Goal: Task Accomplishment & Management: Use online tool/utility

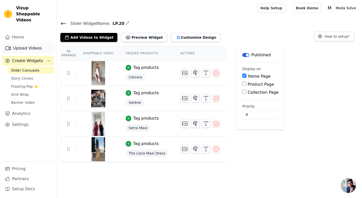
click at [25, 44] on link "Upload Videos" at bounding box center [28, 48] width 52 height 10
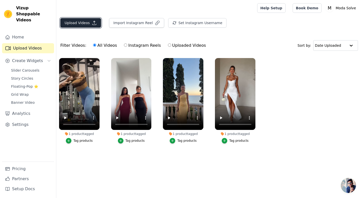
click at [87, 26] on button "Upload Videos" at bounding box center [80, 23] width 41 height 10
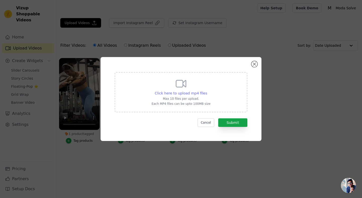
click at [173, 91] on span "Click here to upload mp4 files" at bounding box center [181, 93] width 52 height 4
click at [207, 91] on input "Click here to upload mp4 files Max 10 files per upload. Each MP4 files can be u…" at bounding box center [207, 90] width 0 height 0
type input "C:\fakepath\81272e0e-9e48-4428-89da-ccf62a65b47f-h265-hd.mp4"
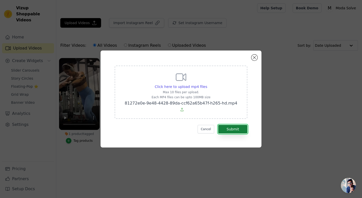
click at [235, 126] on button "Submit" at bounding box center [232, 129] width 29 height 9
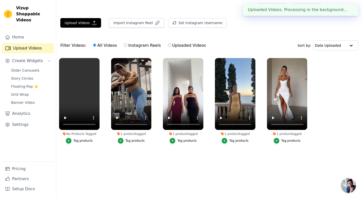
click at [80, 139] on div "Tag products" at bounding box center [82, 141] width 19 height 4
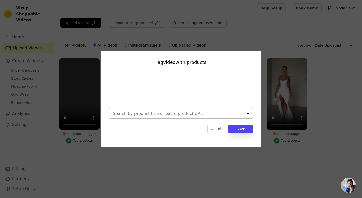
click at [194, 117] on div at bounding box center [178, 113] width 130 height 10
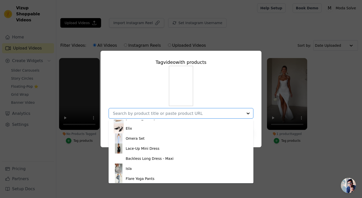
scroll to position [111, 0]
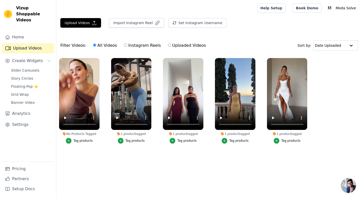
click at [73, 142] on button "Tag products" at bounding box center [79, 141] width 27 height 6
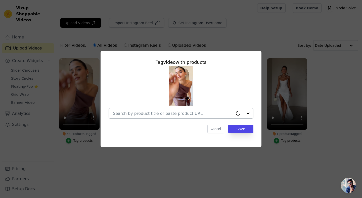
click at [157, 117] on div at bounding box center [173, 113] width 120 height 10
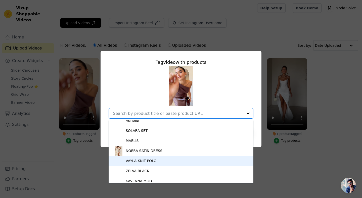
scroll to position [630, 0]
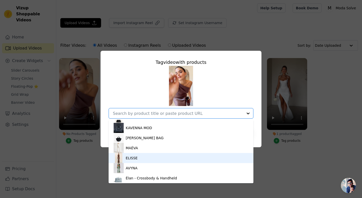
click at [132, 155] on div "ELISSE" at bounding box center [180, 158] width 135 height 10
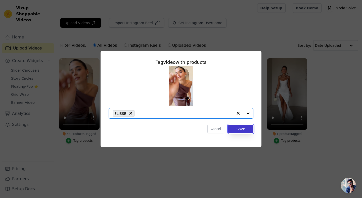
click at [242, 129] on button "Save" at bounding box center [240, 129] width 25 height 9
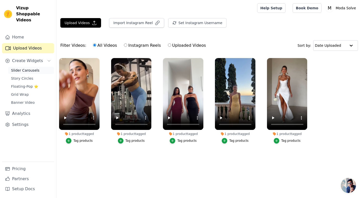
click at [38, 67] on link "Slider Carousels" at bounding box center [31, 70] width 46 height 7
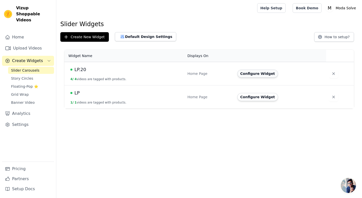
click at [257, 76] on button "Configure Widget" at bounding box center [257, 74] width 41 height 8
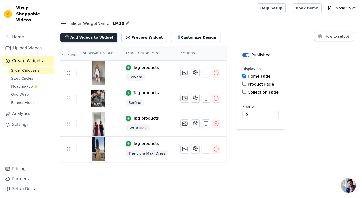
click at [95, 39] on button "Add Videos to Widget" at bounding box center [88, 37] width 57 height 9
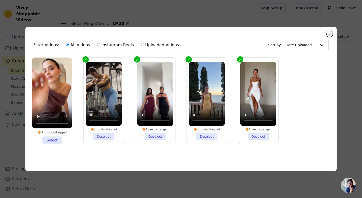
click at [52, 141] on li "1 product tagged Select" at bounding box center [52, 101] width 40 height 87
click at [0, 0] on input "1 product tagged Select" at bounding box center [0, 0] width 0 height 0
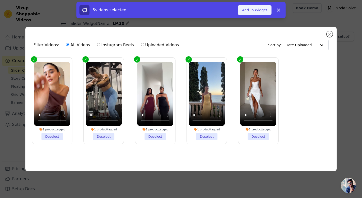
click at [263, 10] on button "Add To Widget" at bounding box center [255, 10] width 34 height 10
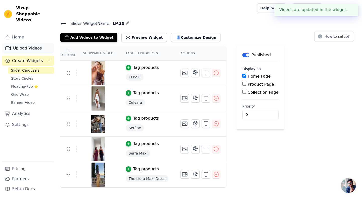
click at [31, 43] on link "Upload Videos" at bounding box center [28, 48] width 52 height 10
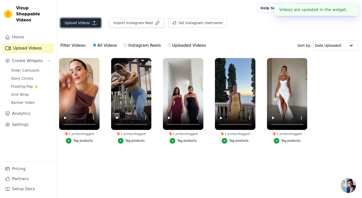
click at [74, 23] on button "Upload Videos" at bounding box center [80, 23] width 41 height 10
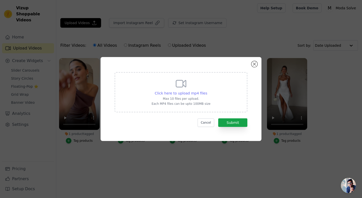
click at [171, 93] on span "Click here to upload mp4 files" at bounding box center [181, 93] width 52 height 4
click at [207, 91] on input "Click here to upload mp4 files Max 10 files per upload. Each MP4 files can be u…" at bounding box center [207, 90] width 0 height 0
type input "C:\fakepath\eb2849ea-6e5a-4748-842f-f6a4e3aed201-h265-hd.mp4"
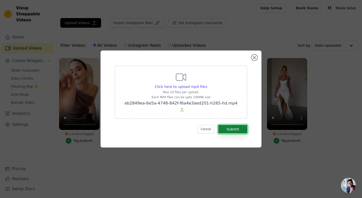
click at [228, 125] on button "Submit" at bounding box center [232, 129] width 29 height 9
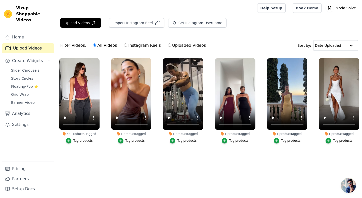
click at [33, 68] on div "Slider Carousels Story Circles Floating-Pop ⭐ Grid Wrap Banner Video" at bounding box center [31, 86] width 46 height 39
click at [30, 68] on div "Slider Carousels Story Circles Floating-Pop ⭐ Grid Wrap Banner Video" at bounding box center [31, 86] width 46 height 39
click at [29, 68] on span "Slider Carousels" at bounding box center [25, 70] width 28 height 5
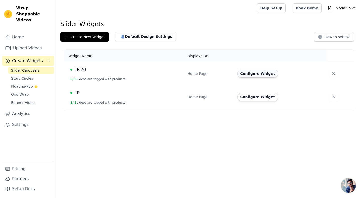
click at [270, 74] on button "Configure Widget" at bounding box center [257, 74] width 41 height 8
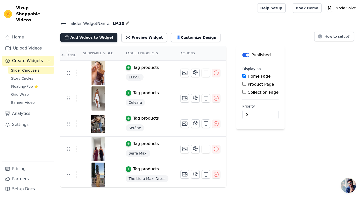
click at [89, 33] on button "Add Videos to Widget" at bounding box center [88, 37] width 57 height 9
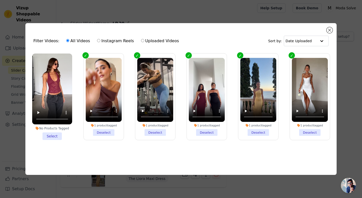
click at [49, 135] on li "No Products Tagged Select" at bounding box center [52, 96] width 40 height 87
click at [0, 0] on input "No Products Tagged Select" at bounding box center [0, 0] width 0 height 0
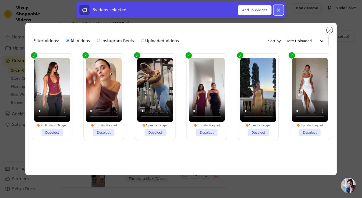
click at [283, 13] on button "Dismiss" at bounding box center [278, 10] width 10 height 10
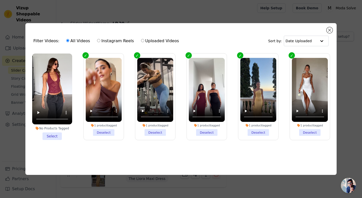
click at [334, 29] on div "Filter Videos: All Videos Instagram Reels Uploaded Videos Sort by: Date Uploade…" at bounding box center [180, 99] width 311 height 152
click at [332, 29] on button "Close modal" at bounding box center [329, 30] width 6 height 6
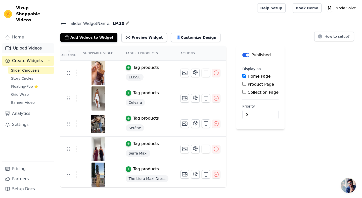
click at [17, 43] on link "Upload Videos" at bounding box center [28, 48] width 52 height 10
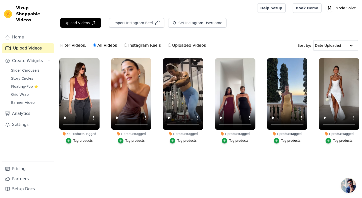
click at [74, 136] on li "No Products Tagged Tag products" at bounding box center [79, 100] width 40 height 85
click at [70, 139] on icon "button" at bounding box center [69, 141] width 4 height 4
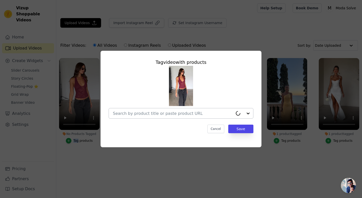
click at [195, 116] on div at bounding box center [173, 113] width 120 height 10
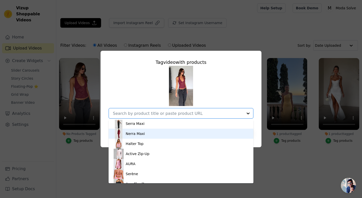
scroll to position [307, 0]
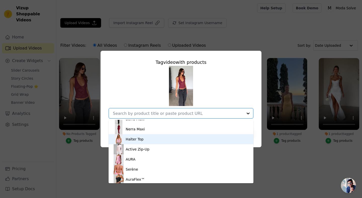
click at [139, 140] on div "Halter Top" at bounding box center [135, 139] width 18 height 5
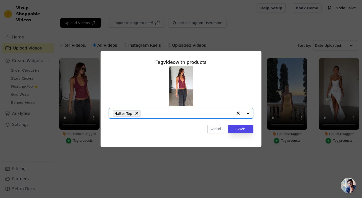
click at [241, 134] on div "Tag video with products Option Halter Top, selected. Select is focused, type to…" at bounding box center [180, 96] width 153 height 82
click at [237, 128] on button "Save" at bounding box center [240, 129] width 25 height 9
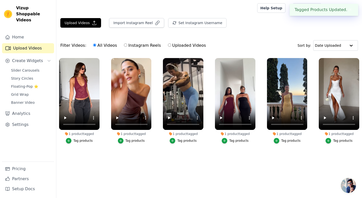
click at [234, 29] on div "Upload Videos Import Instagram Reel Set Instagram Username Import Latest IG Ree…" at bounding box center [208, 25] width 305 height 14
click at [351, 8] on button "✖" at bounding box center [350, 10] width 6 height 6
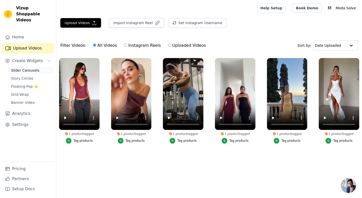
click at [28, 67] on link "Slider Carousels" at bounding box center [31, 70] width 46 height 7
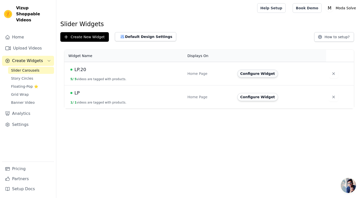
click at [257, 74] on button "Configure Widget" at bounding box center [257, 74] width 41 height 8
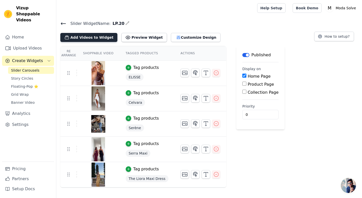
click at [87, 38] on button "Add Videos to Widget" at bounding box center [88, 37] width 57 height 9
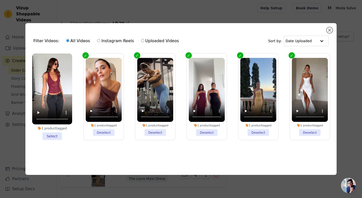
click at [51, 136] on li "1 product tagged Select" at bounding box center [52, 96] width 40 height 87
click at [0, 0] on input "1 product tagged Select" at bounding box center [0, 0] width 0 height 0
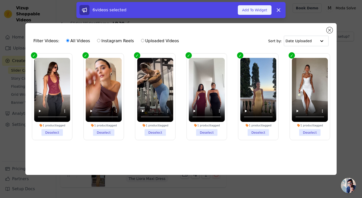
click at [252, 12] on button "Add To Widget" at bounding box center [255, 10] width 34 height 10
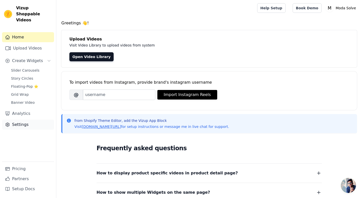
click at [23, 120] on link "Settings" at bounding box center [28, 125] width 52 height 10
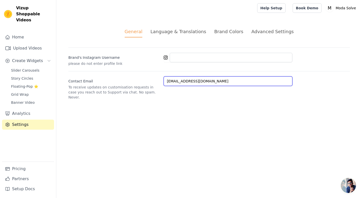
click at [183, 83] on input "[EMAIL_ADDRESS][DOMAIN_NAME]" at bounding box center [227, 81] width 129 height 10
click at [126, 112] on html "Vizup Shoppable Videos Home Upload Videos Create Widgets Slider Carousels Story…" at bounding box center [181, 56] width 362 height 112
click at [226, 34] on div "Brand Colors" at bounding box center [228, 31] width 29 height 7
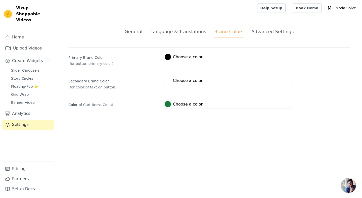
click at [185, 32] on div "Language & Translations" at bounding box center [178, 31] width 56 height 7
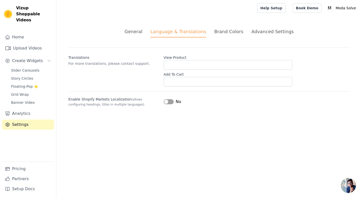
click at [223, 31] on div "Brand Colors" at bounding box center [228, 31] width 29 height 7
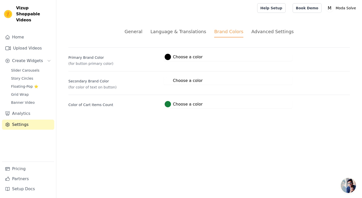
click at [271, 31] on div "Advanced Settings" at bounding box center [272, 31] width 42 height 7
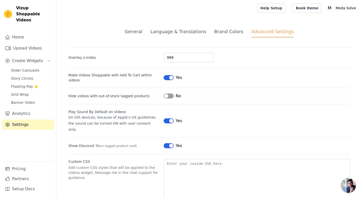
scroll to position [8, 0]
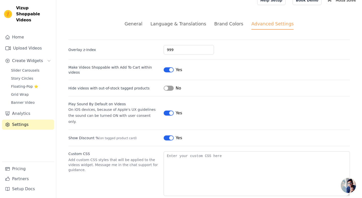
click at [137, 23] on div "General" at bounding box center [134, 23] width 18 height 7
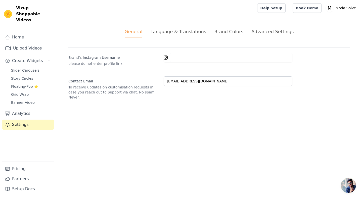
click at [176, 38] on div "General Language & Translations Brand Colors Advanced Settings unsaved changes …" at bounding box center [208, 64] width 305 height 96
click at [180, 35] on li "Language & Translations" at bounding box center [178, 32] width 56 height 9
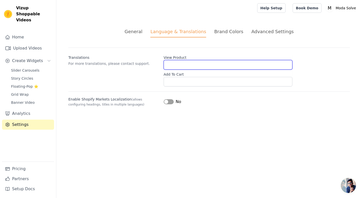
click at [179, 66] on input "View Product" at bounding box center [227, 65] width 129 height 10
click at [125, 72] on div "Translations For more translations, please contact support. View Product Add To…" at bounding box center [208, 66] width 281 height 39
click at [133, 75] on div "Translations For more translations, please contact support. View Product Add To…" at bounding box center [208, 66] width 281 height 39
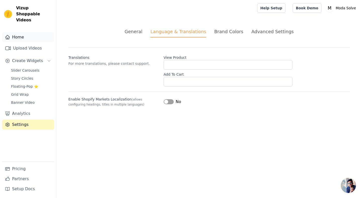
click at [14, 35] on link "Home" at bounding box center [28, 37] width 52 height 10
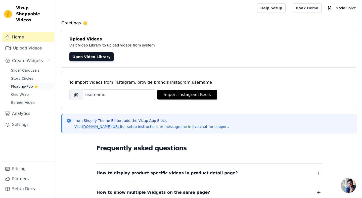
click at [26, 84] on span "Floating-Pop ⭐" at bounding box center [24, 86] width 27 height 5
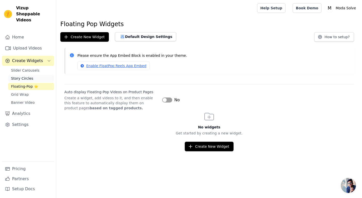
click at [29, 76] on span "Story Circles" at bounding box center [22, 78] width 22 height 5
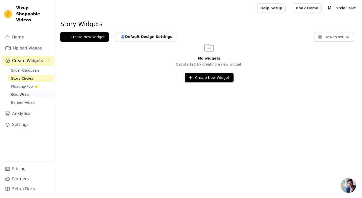
click at [31, 91] on link "Grid Wrap" at bounding box center [31, 94] width 46 height 7
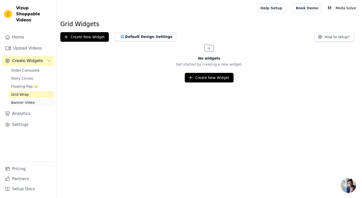
click at [32, 100] on span "Banner Video" at bounding box center [23, 102] width 24 height 5
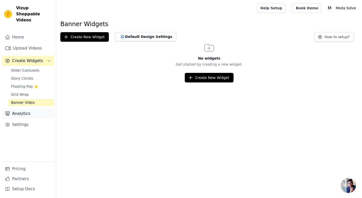
click at [29, 108] on link "Analytics" at bounding box center [28, 113] width 52 height 10
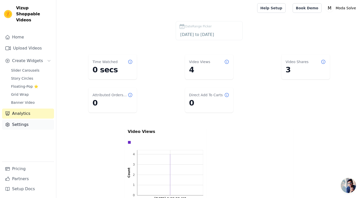
click at [17, 120] on link "Settings" at bounding box center [28, 125] width 52 height 10
